Goal: Information Seeking & Learning: Learn about a topic

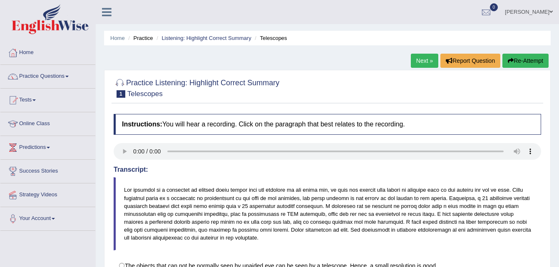
click at [128, 55] on div "Home Practice Listening: Highlight Correct Summary Telescopes Next » Report Que…" at bounding box center [328, 208] width 464 height 416
click at [67, 77] on link "Practice Questions" at bounding box center [47, 75] width 95 height 21
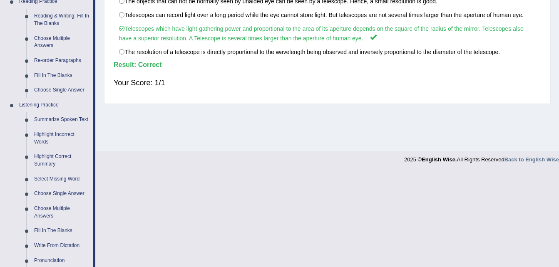
scroll to position [270, 0]
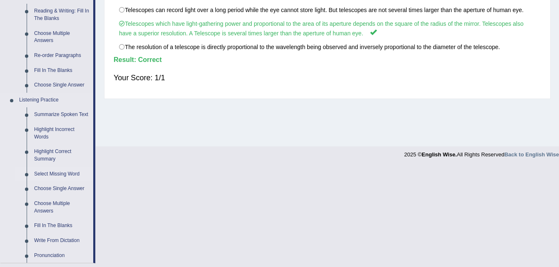
click at [59, 174] on link "Select Missing Word" at bounding box center [61, 174] width 63 height 15
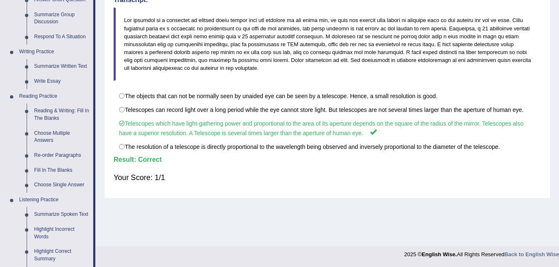
scroll to position [372, 0]
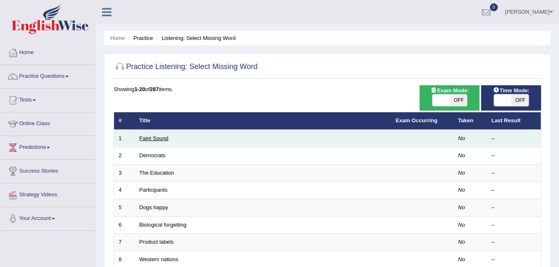
click at [162, 139] on link "Faint Sound" at bounding box center [154, 138] width 29 height 6
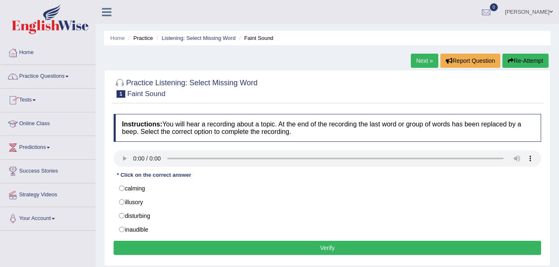
click at [32, 52] on link "Home" at bounding box center [47, 51] width 95 height 21
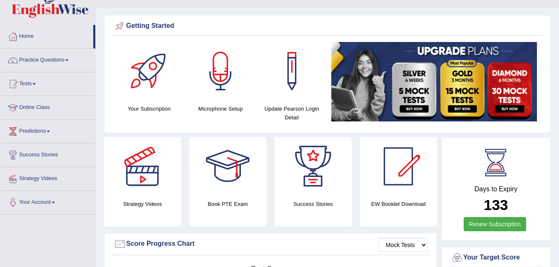
scroll to position [18, 0]
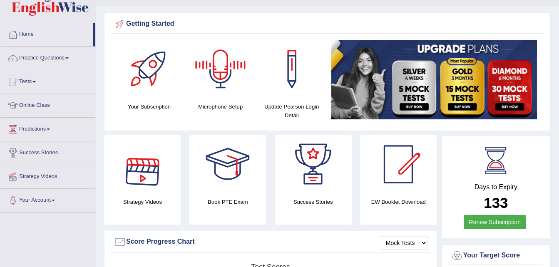
click at [221, 78] on div at bounding box center [221, 69] width 58 height 58
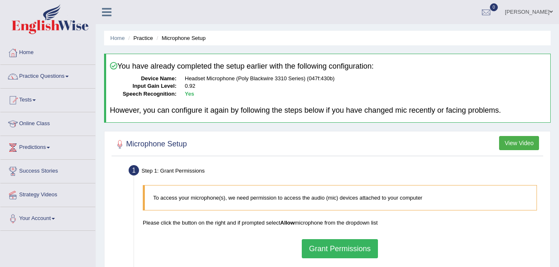
click at [343, 247] on button "Grant Permissions" at bounding box center [340, 248] width 76 height 19
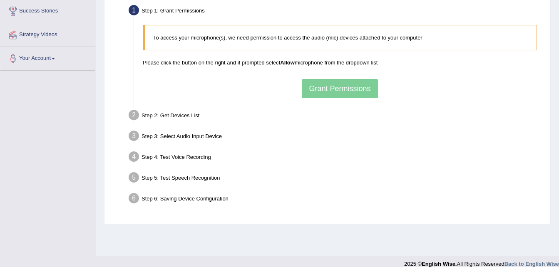
scroll to position [170, 0]
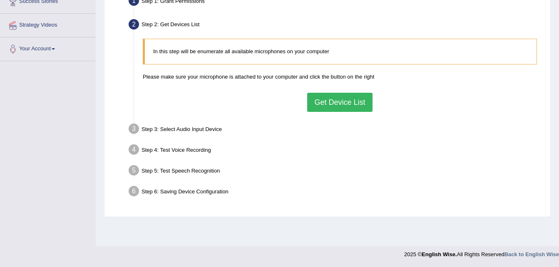
click at [331, 104] on button "Get Device List" at bounding box center [339, 102] width 65 height 19
click at [540, 41] on div "In this step will be enumerate all available microphones on your computer Pleas…" at bounding box center [340, 75] width 403 height 81
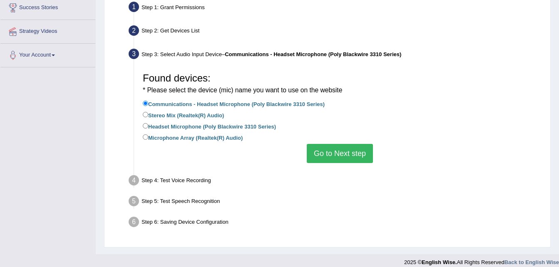
scroll to position [165, 0]
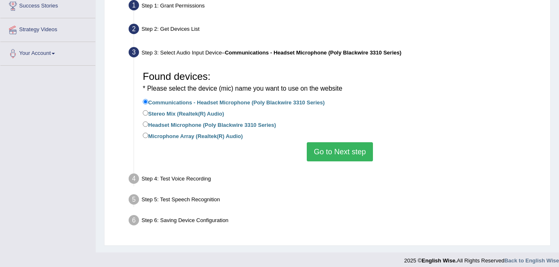
click at [361, 147] on button "Go to Next step" at bounding box center [340, 151] width 66 height 19
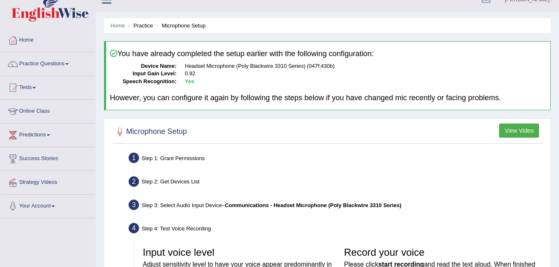
scroll to position [0, 0]
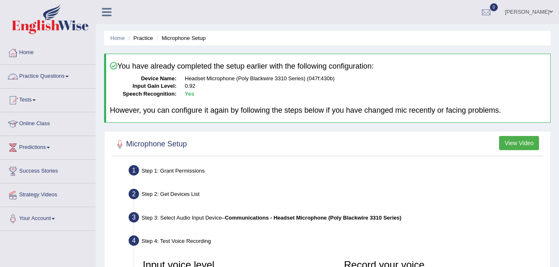
click at [60, 76] on link "Practice Questions" at bounding box center [47, 75] width 95 height 21
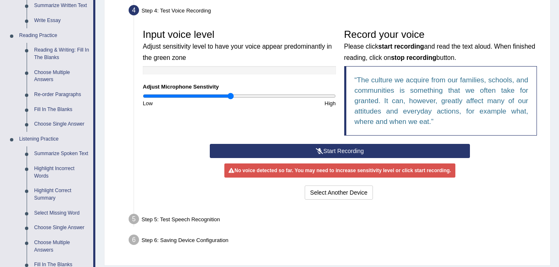
scroll to position [234, 0]
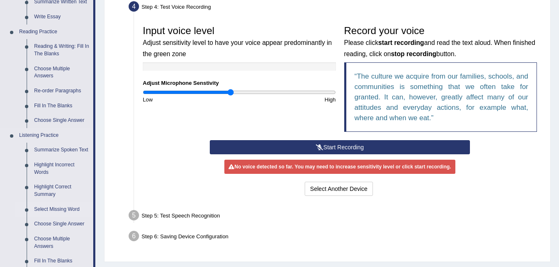
click at [52, 210] on link "Select Missing Word" at bounding box center [61, 209] width 63 height 15
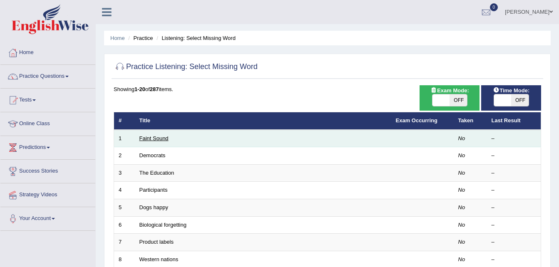
click at [159, 137] on link "Faint Sound" at bounding box center [154, 138] width 29 height 6
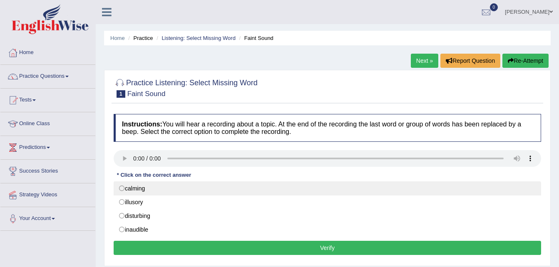
click at [222, 187] on label "calming" at bounding box center [328, 189] width 428 height 14
radio input "true"
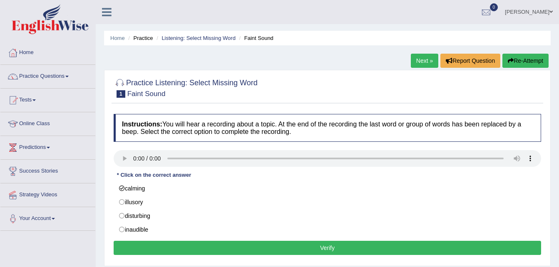
click at [326, 249] on button "Verify" at bounding box center [328, 248] width 428 height 14
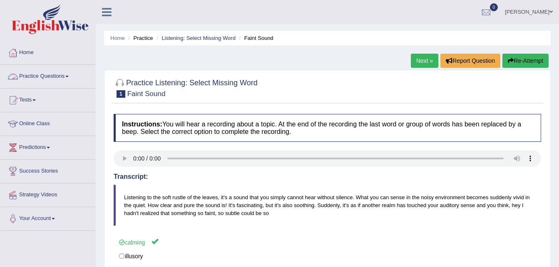
click at [70, 75] on link "Practice Questions" at bounding box center [47, 75] width 95 height 21
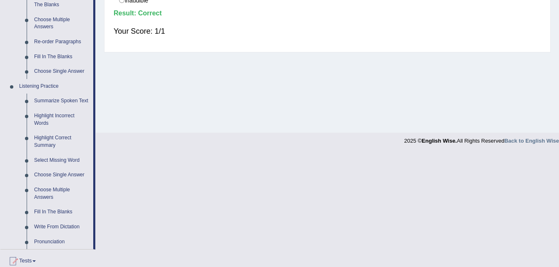
scroll to position [282, 0]
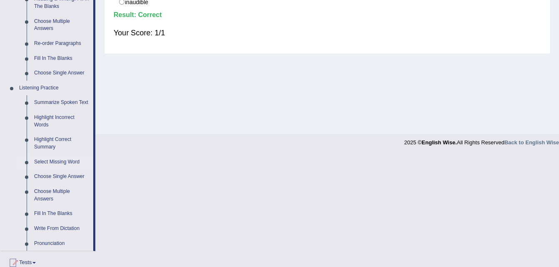
click at [58, 161] on link "Select Missing Word" at bounding box center [61, 162] width 63 height 15
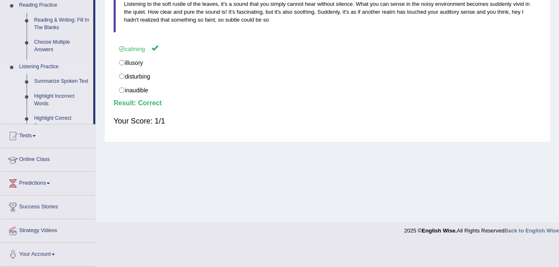
scroll to position [170, 0]
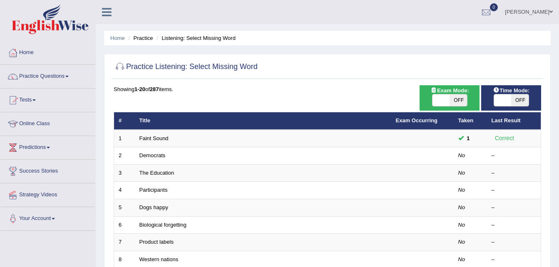
click at [462, 101] on span "OFF" at bounding box center [458, 101] width 17 height 12
checkbox input "true"
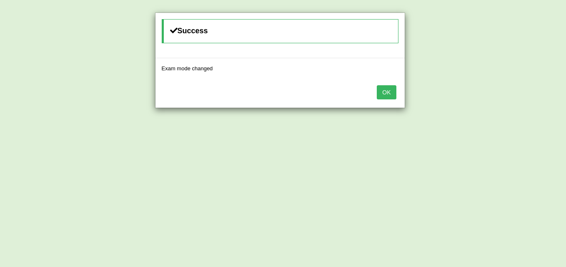
click at [385, 93] on button "OK" at bounding box center [385, 92] width 19 height 14
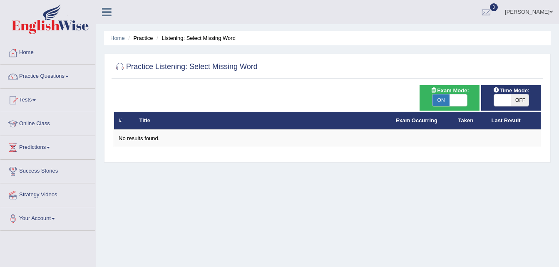
click at [518, 100] on span "OFF" at bounding box center [519, 101] width 17 height 12
checkbox input "true"
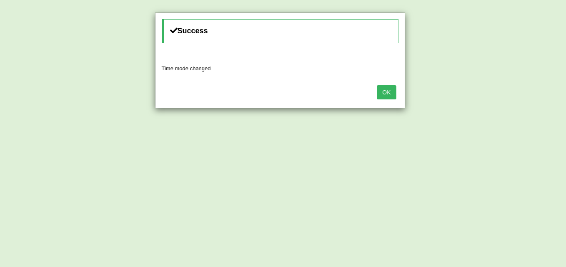
click at [392, 91] on button "OK" at bounding box center [385, 92] width 19 height 14
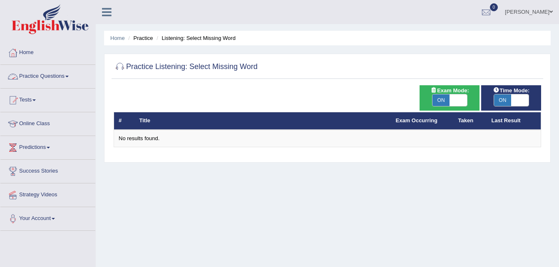
click at [72, 77] on link "Practice Questions" at bounding box center [47, 75] width 95 height 21
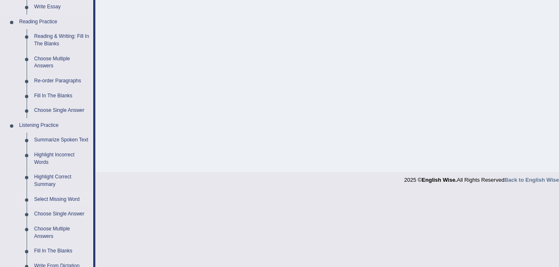
scroll to position [245, 0]
click at [54, 199] on link "Select Missing Word" at bounding box center [61, 199] width 63 height 15
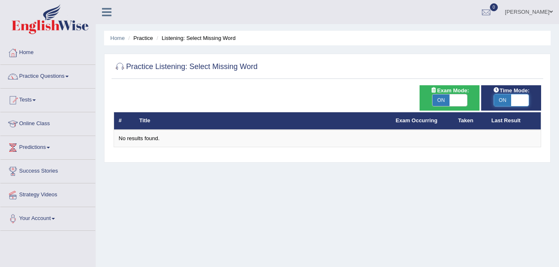
click at [513, 102] on span at bounding box center [519, 101] width 17 height 12
checkbox input "false"
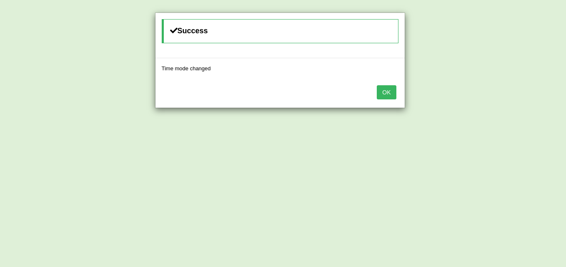
click at [389, 95] on button "OK" at bounding box center [385, 92] width 19 height 14
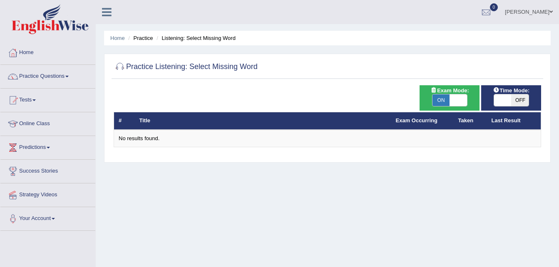
click at [453, 98] on span at bounding box center [458, 101] width 17 height 12
checkbox input "false"
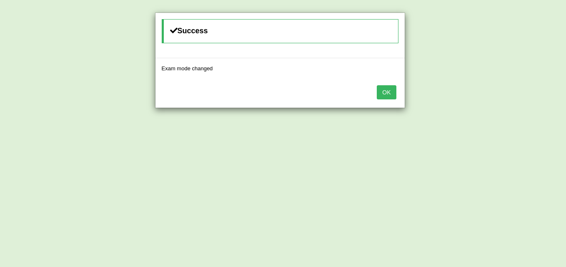
click at [386, 94] on button "OK" at bounding box center [385, 92] width 19 height 14
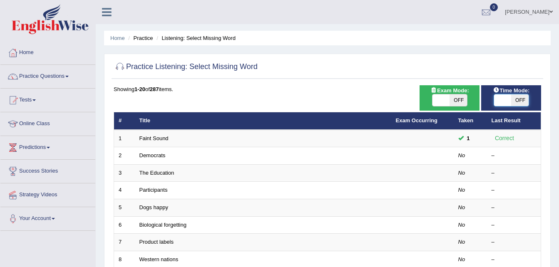
click at [510, 100] on span at bounding box center [502, 101] width 17 height 12
checkbox input "true"
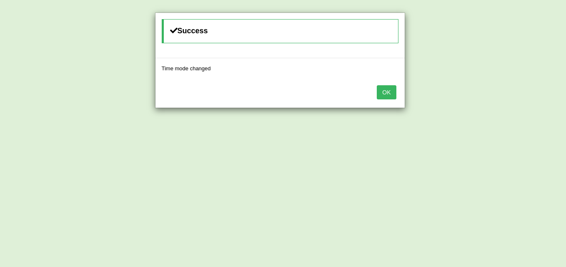
click at [384, 94] on button "OK" at bounding box center [385, 92] width 19 height 14
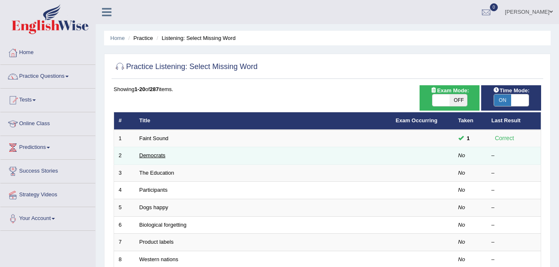
click at [161, 155] on link "Democrats" at bounding box center [153, 155] width 26 height 6
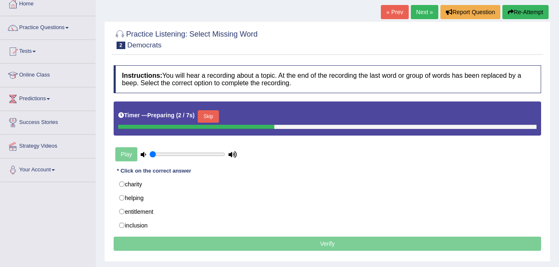
scroll to position [49, 0]
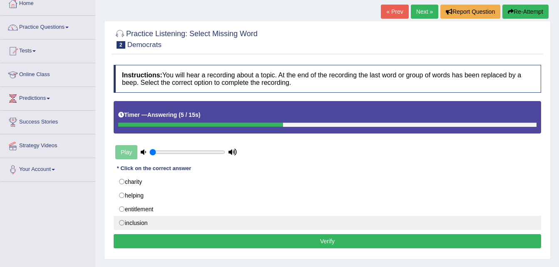
click at [127, 225] on label "inclusion" at bounding box center [328, 223] width 428 height 14
radio input "true"
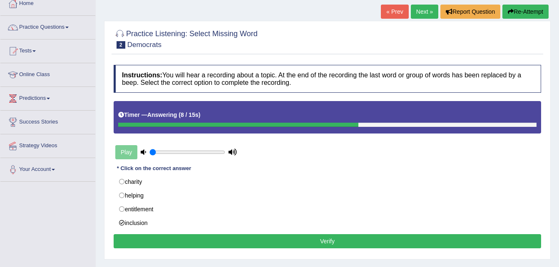
click at [310, 244] on button "Verify" at bounding box center [328, 241] width 428 height 14
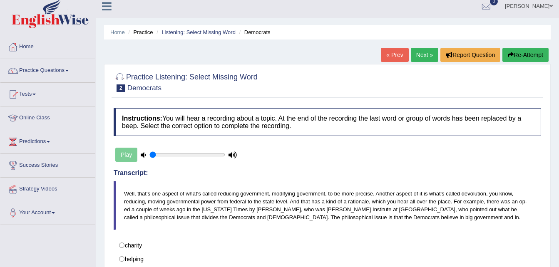
scroll to position [0, 0]
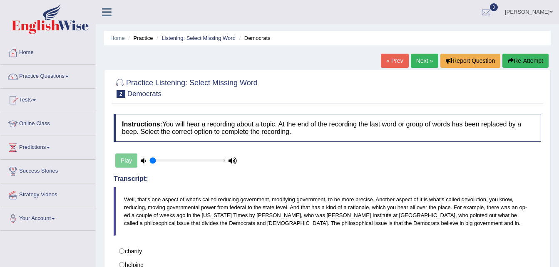
click at [431, 59] on link "Next »" at bounding box center [424, 61] width 27 height 14
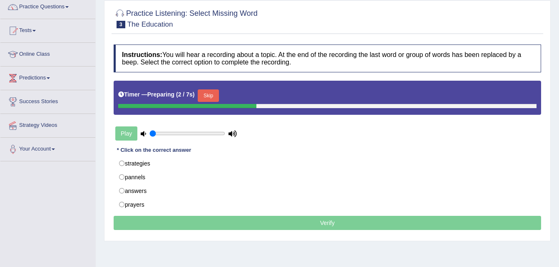
scroll to position [72, 0]
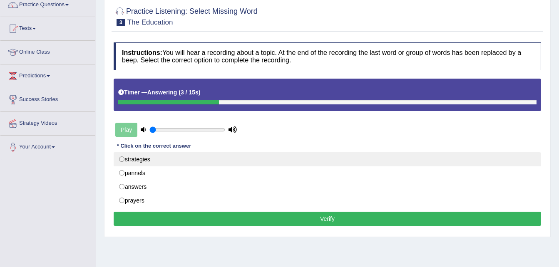
click at [144, 155] on label "strategies" at bounding box center [328, 159] width 428 height 14
radio input "true"
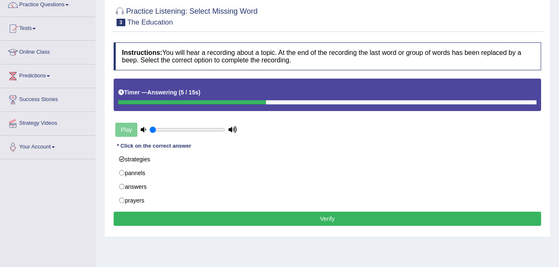
click at [328, 217] on button "Verify" at bounding box center [328, 219] width 428 height 14
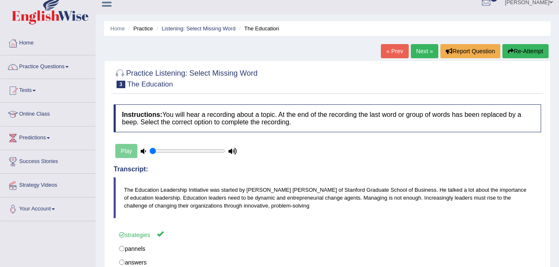
scroll to position [0, 0]
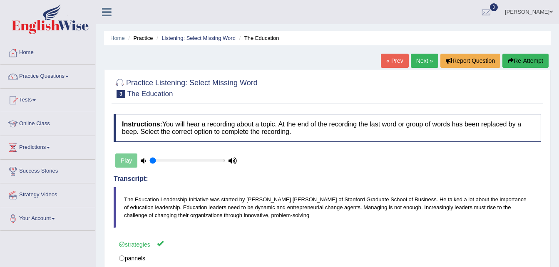
click at [420, 58] on link "Next »" at bounding box center [424, 61] width 27 height 14
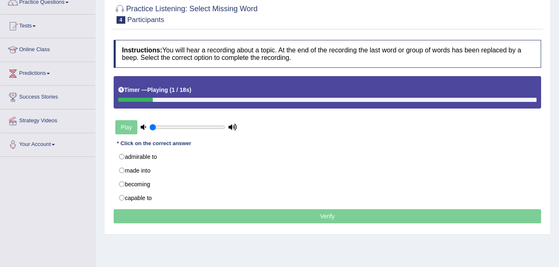
scroll to position [75, 0]
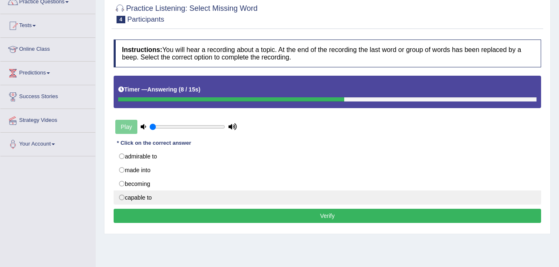
click at [149, 198] on label "capable to" at bounding box center [328, 198] width 428 height 14
radio input "true"
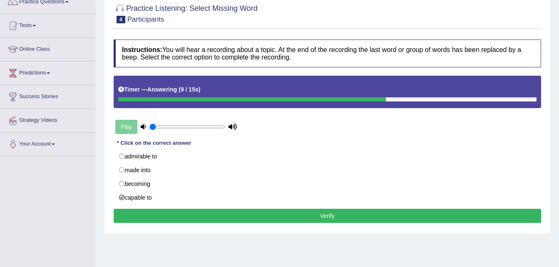
click at [263, 217] on button "Verify" at bounding box center [328, 216] width 428 height 14
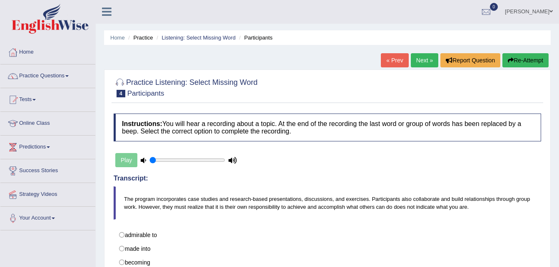
scroll to position [0, 0]
click at [424, 58] on link "Next »" at bounding box center [424, 61] width 27 height 14
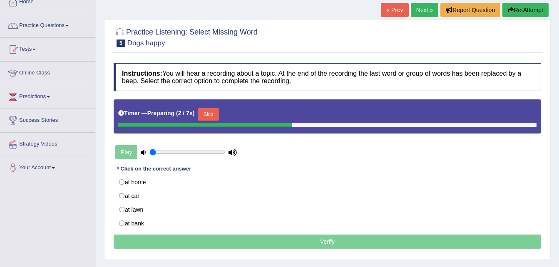
scroll to position [68, 0]
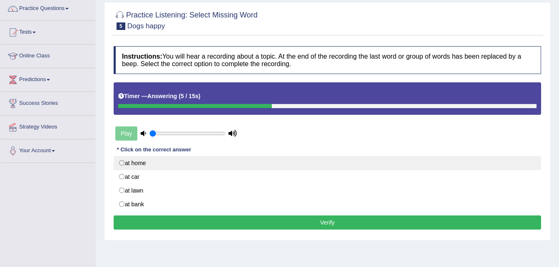
click at [141, 162] on label "at home" at bounding box center [328, 163] width 428 height 14
radio input "true"
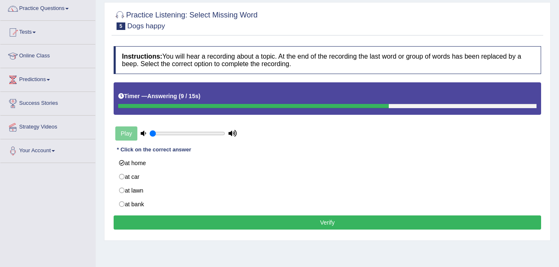
click at [329, 224] on button "Verify" at bounding box center [328, 223] width 428 height 14
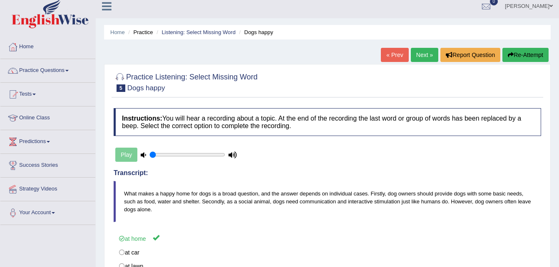
scroll to position [0, 0]
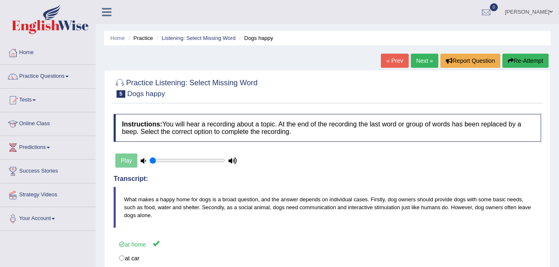
click at [425, 62] on link "Next »" at bounding box center [424, 61] width 27 height 14
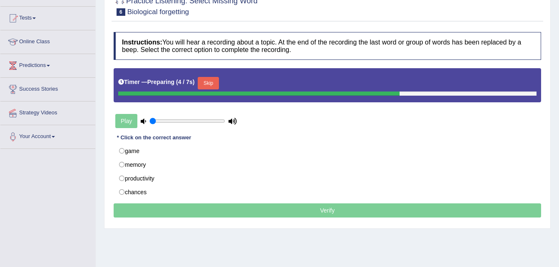
scroll to position [98, 0]
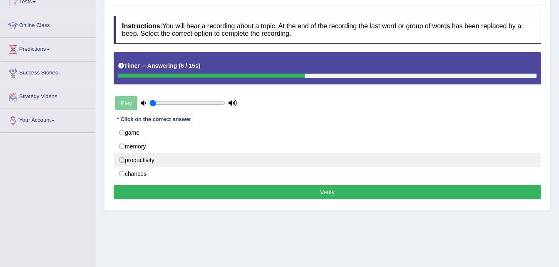
click at [159, 163] on label "productivity" at bounding box center [328, 160] width 428 height 14
radio input "true"
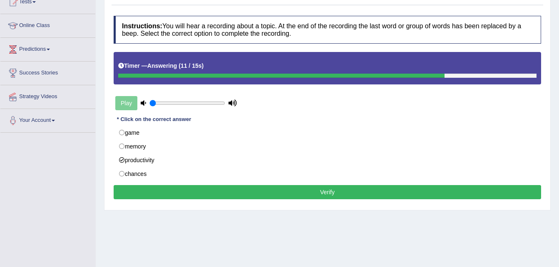
click at [322, 192] on button "Verify" at bounding box center [328, 192] width 428 height 14
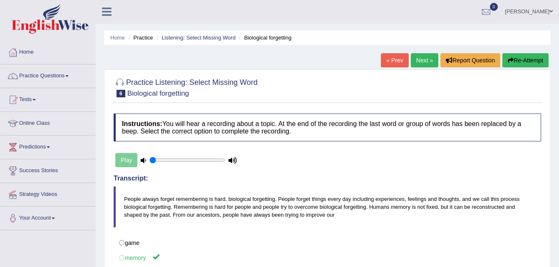
scroll to position [0, 0]
click at [533, 57] on button "Re-Attempt" at bounding box center [526, 61] width 46 height 14
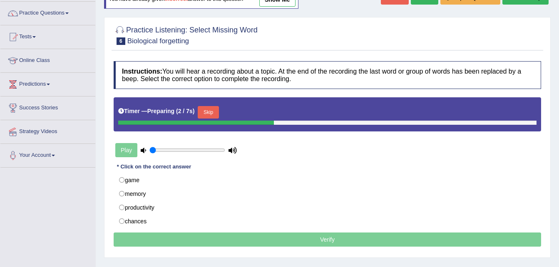
scroll to position [67, 0]
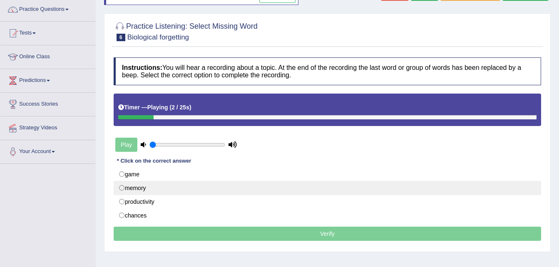
click at [157, 192] on label "memory" at bounding box center [328, 188] width 428 height 14
radio input "true"
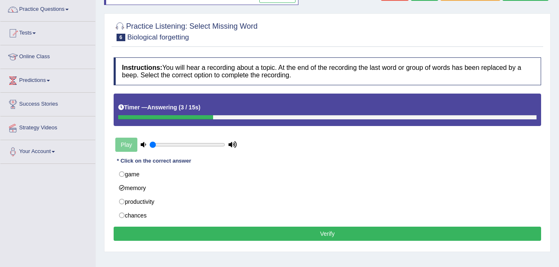
click at [329, 239] on button "Verify" at bounding box center [328, 234] width 428 height 14
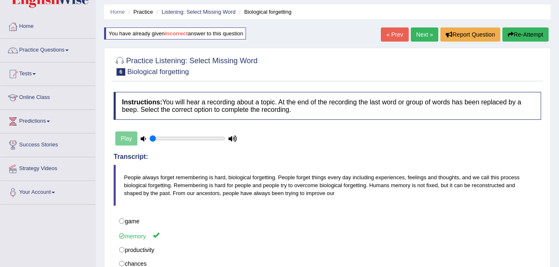
scroll to position [5, 0]
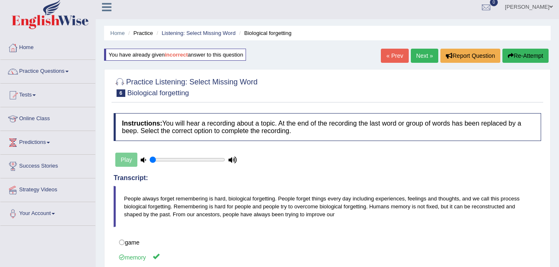
click at [422, 56] on link "Next »" at bounding box center [424, 56] width 27 height 14
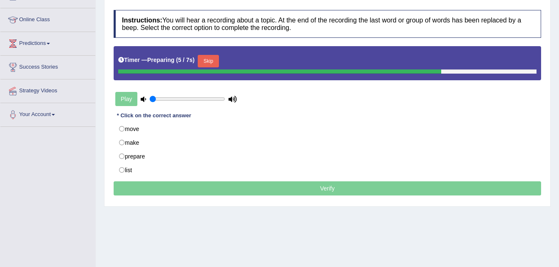
scroll to position [110, 0]
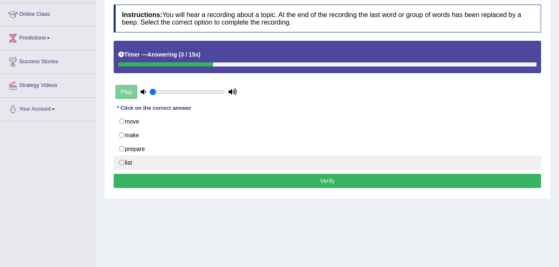
click at [221, 166] on label "list" at bounding box center [328, 163] width 428 height 14
radio input "true"
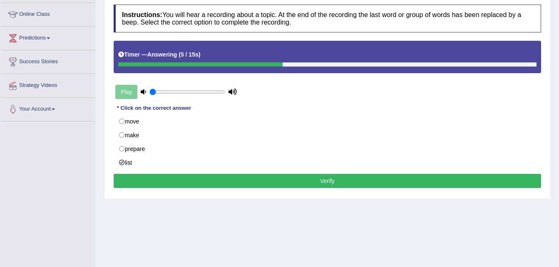
click at [302, 182] on button "Verify" at bounding box center [328, 181] width 428 height 14
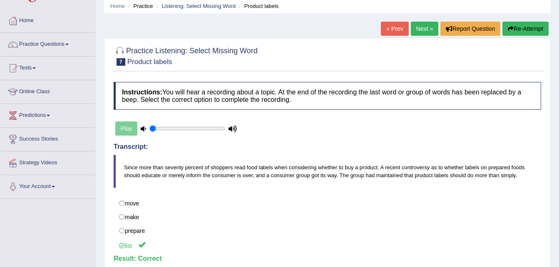
scroll to position [0, 0]
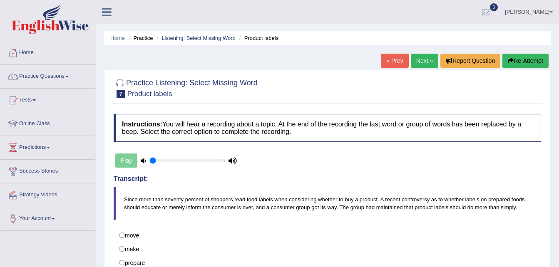
click at [430, 60] on link "Next »" at bounding box center [424, 61] width 27 height 14
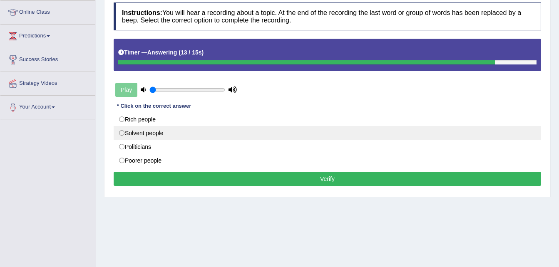
click at [344, 135] on label "Solvent people" at bounding box center [328, 133] width 428 height 14
radio input "true"
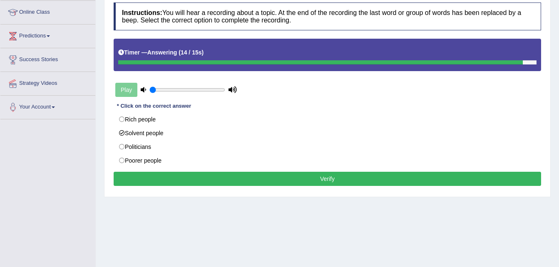
click at [340, 181] on button "Verify" at bounding box center [328, 179] width 428 height 14
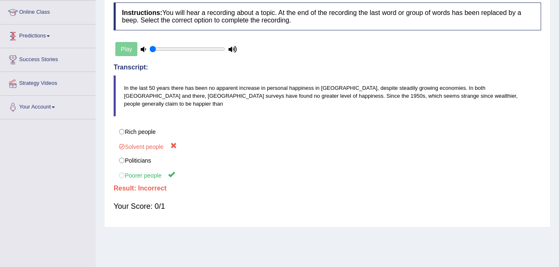
click at [50, 35] on link "Predictions" at bounding box center [47, 35] width 95 height 21
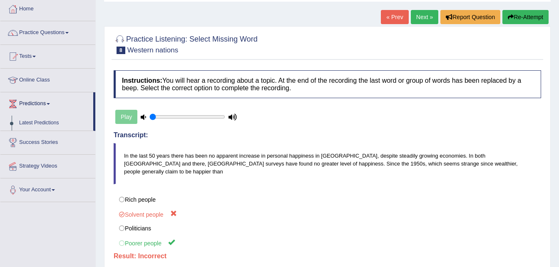
scroll to position [43, 0]
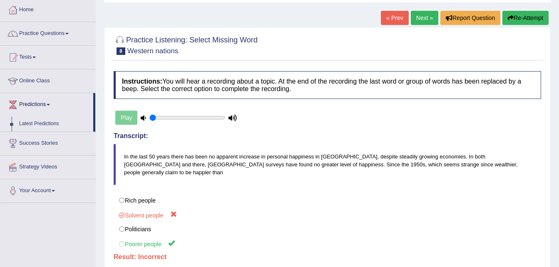
click at [50, 35] on link "Practice Questions" at bounding box center [47, 32] width 95 height 21
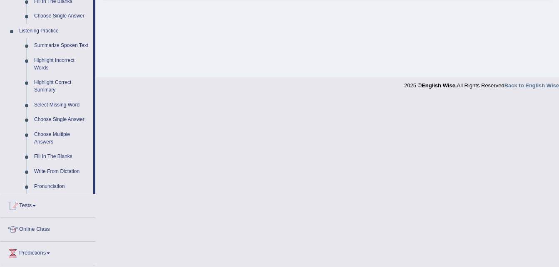
scroll to position [323, 0]
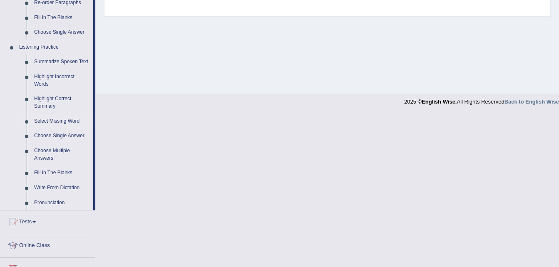
click at [54, 121] on link "Select Missing Word" at bounding box center [61, 121] width 63 height 15
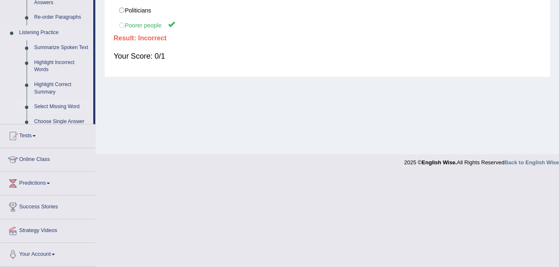
scroll to position [170, 0]
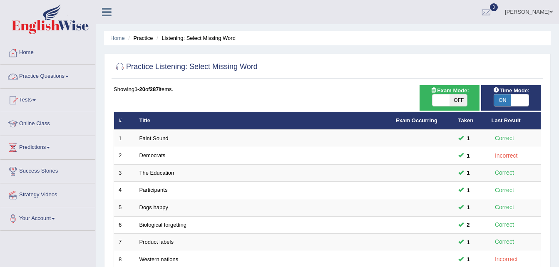
click at [69, 77] on span at bounding box center [66, 77] width 3 height 2
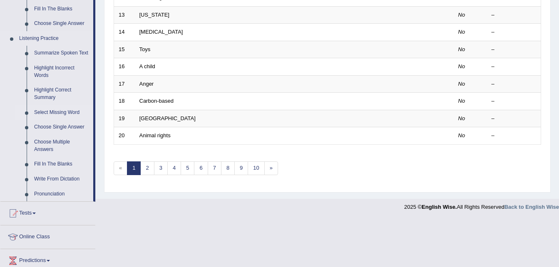
scroll to position [330, 0]
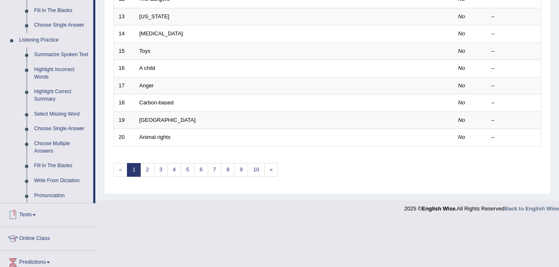
click at [36, 214] on link "Tests" at bounding box center [47, 214] width 95 height 21
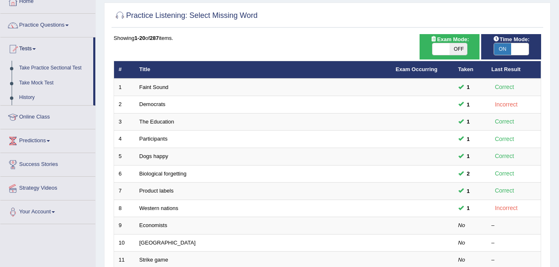
scroll to position [51, 0]
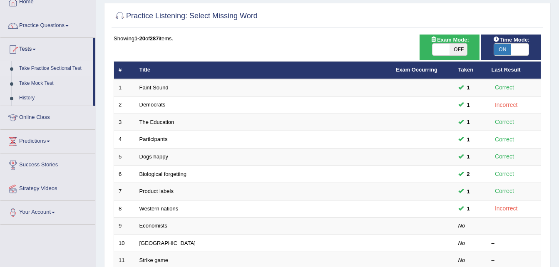
click at [47, 67] on link "Take Practice Sectional Test" at bounding box center [54, 68] width 78 height 15
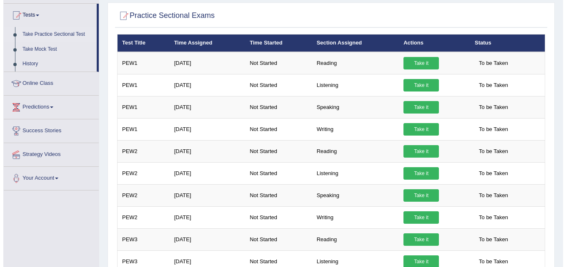
scroll to position [85, 0]
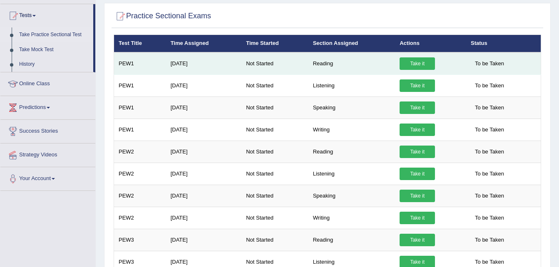
click at [412, 63] on link "Take it" at bounding box center [417, 63] width 35 height 12
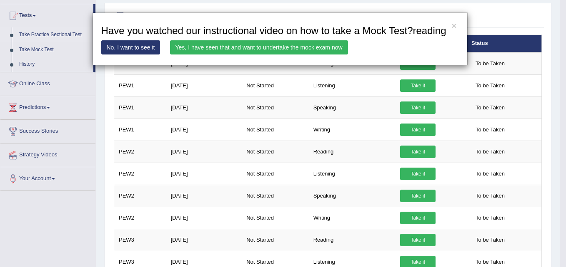
click at [253, 47] on link "Yes, I have seen that and want to undertake the mock exam now" at bounding box center [259, 47] width 178 height 14
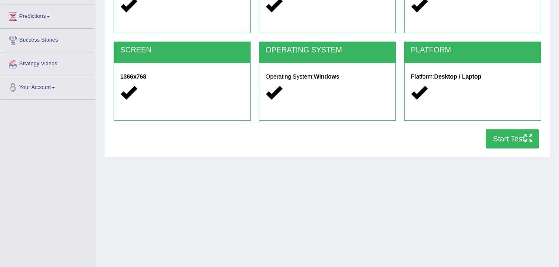
scroll to position [143, 0]
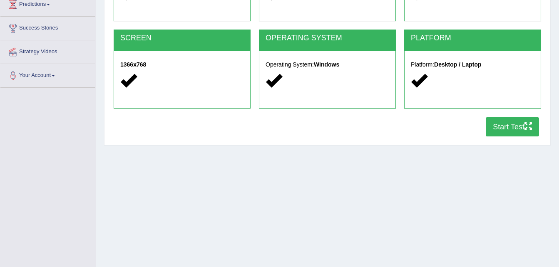
click at [521, 129] on button "Start Test" at bounding box center [512, 126] width 53 height 19
